Goal: Navigation & Orientation: Find specific page/section

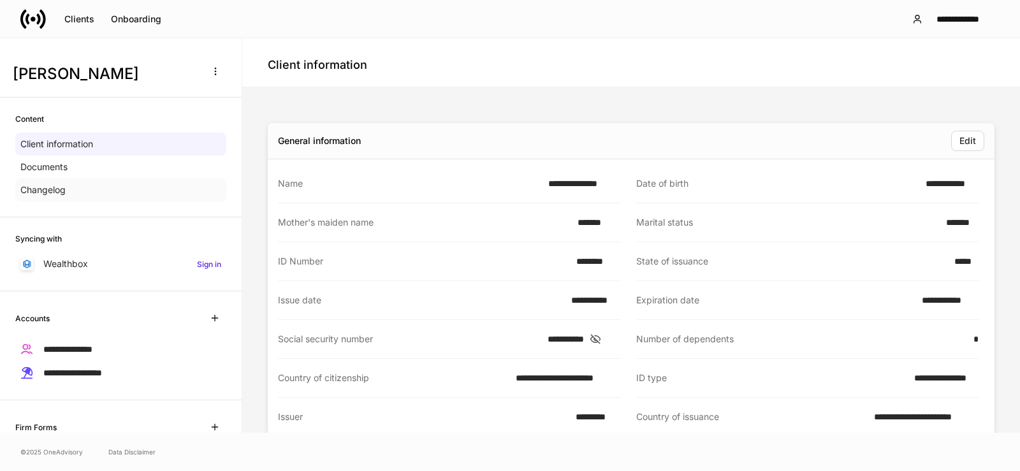
scroll to position [146, 0]
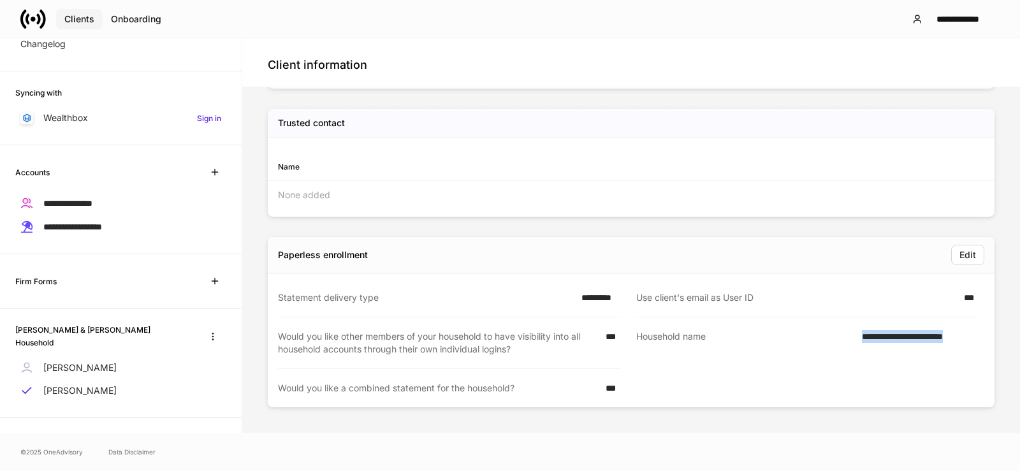
click at [77, 21] on div "Clients" at bounding box center [79, 19] width 30 height 9
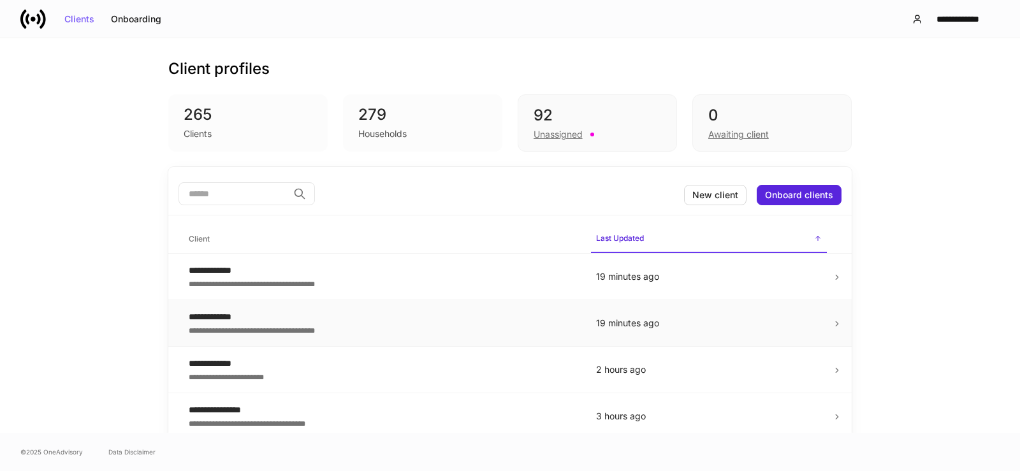
click at [200, 317] on div "**********" at bounding box center [382, 317] width 387 height 13
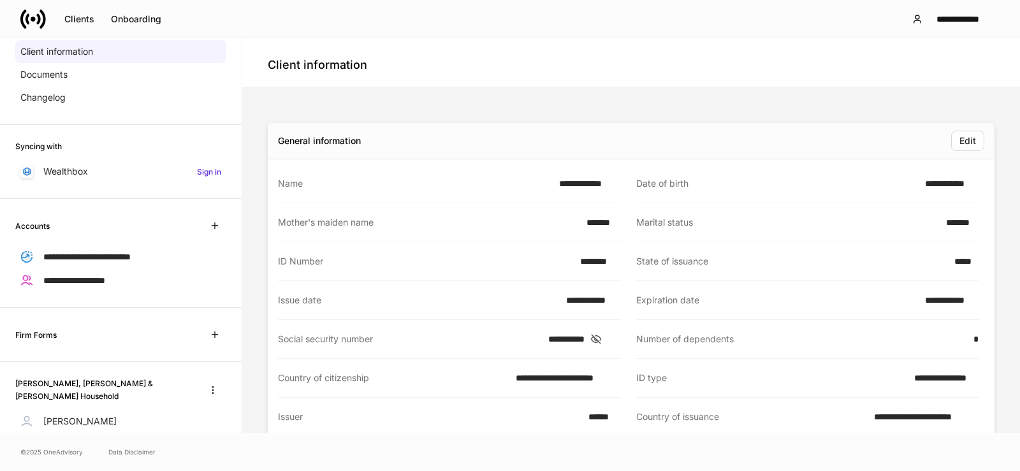
scroll to position [128, 0]
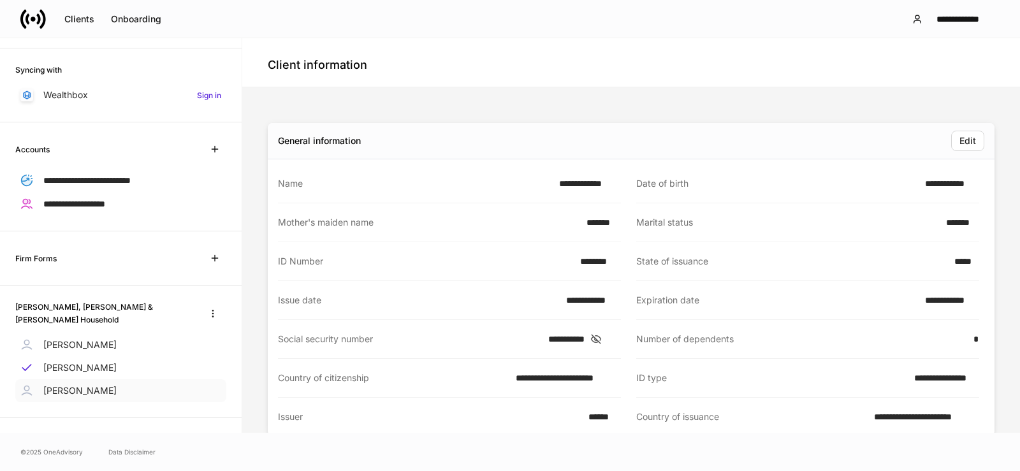
click at [75, 386] on p "[PERSON_NAME]" at bounding box center [79, 390] width 73 height 13
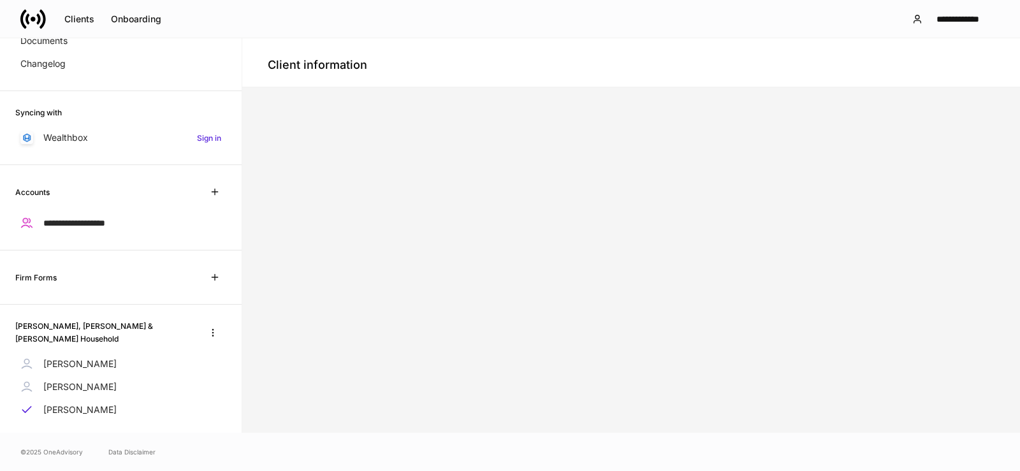
scroll to position [146, 0]
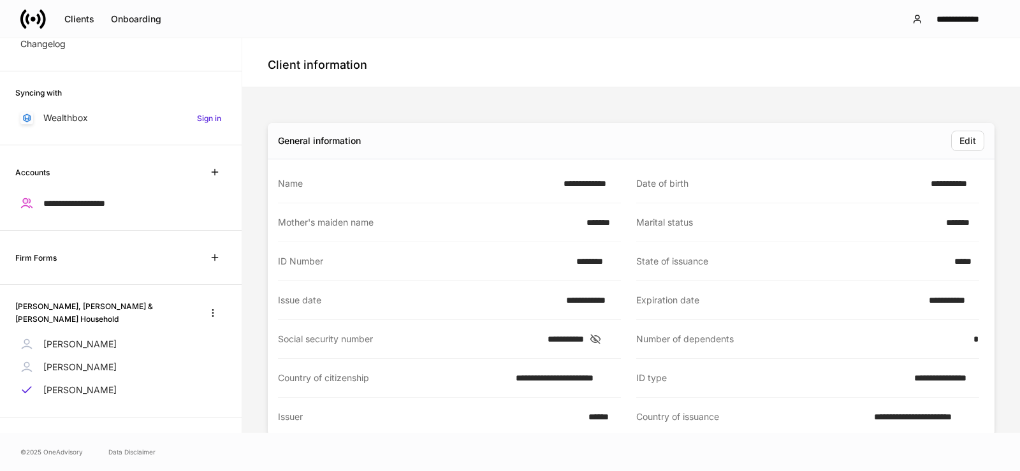
click at [69, 333] on div "[PERSON_NAME]" at bounding box center [120, 344] width 211 height 23
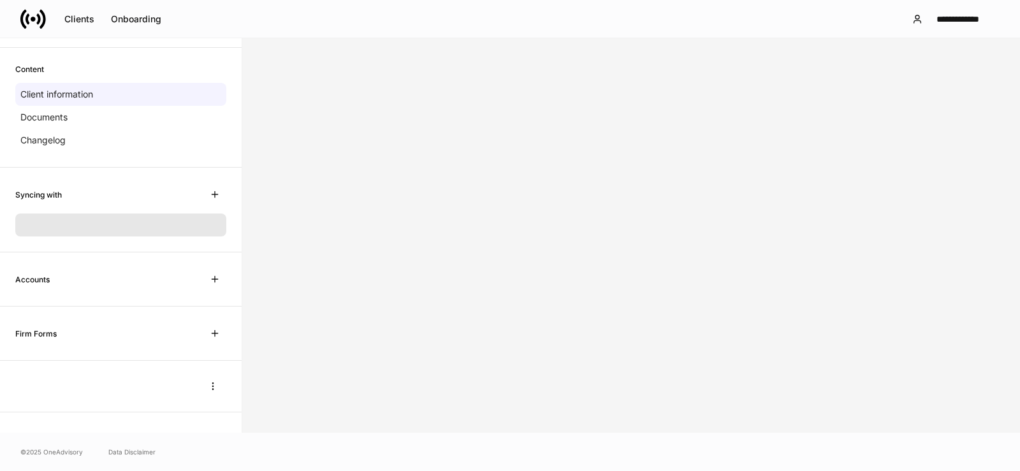
scroll to position [96, 0]
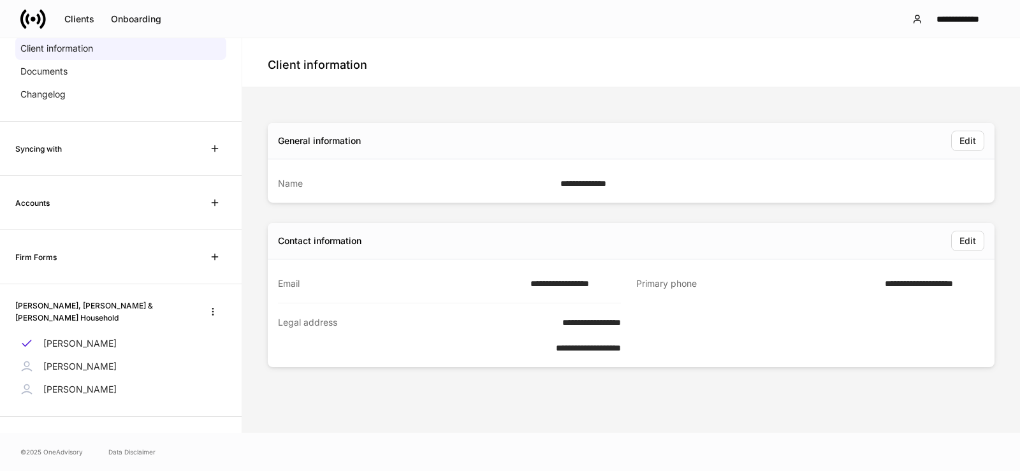
click at [66, 365] on p "[PERSON_NAME]" at bounding box center [79, 366] width 73 height 13
